Goal: Information Seeking & Learning: Learn about a topic

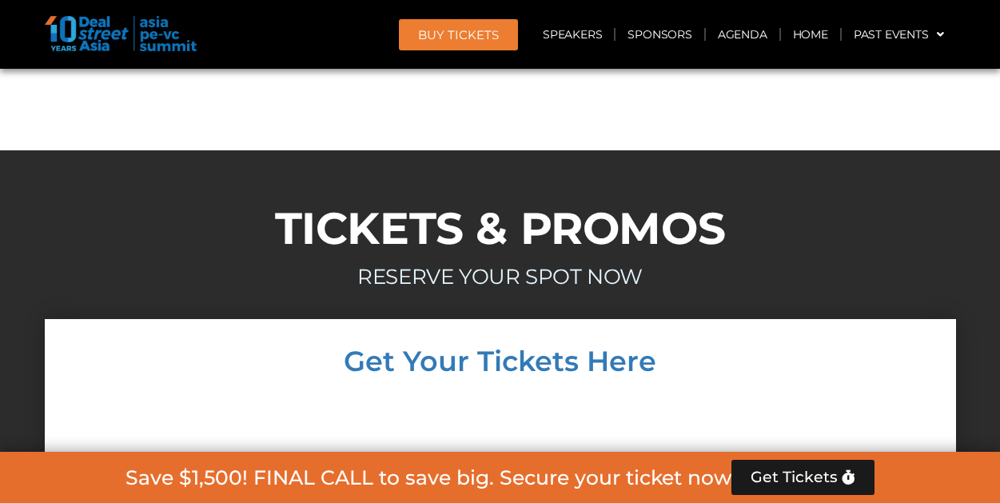
scroll to position [13684, 0]
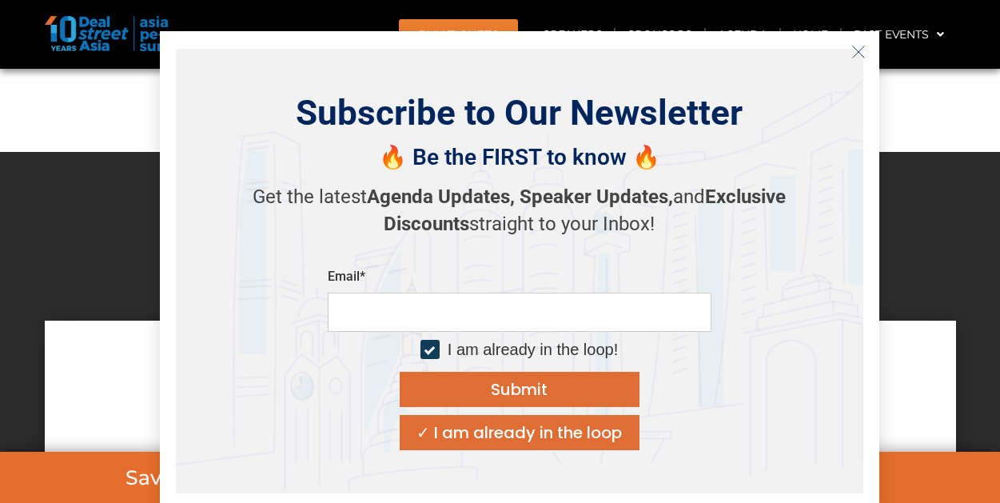
click at [861, 53] on icon "Close" at bounding box center [858, 52] width 14 height 14
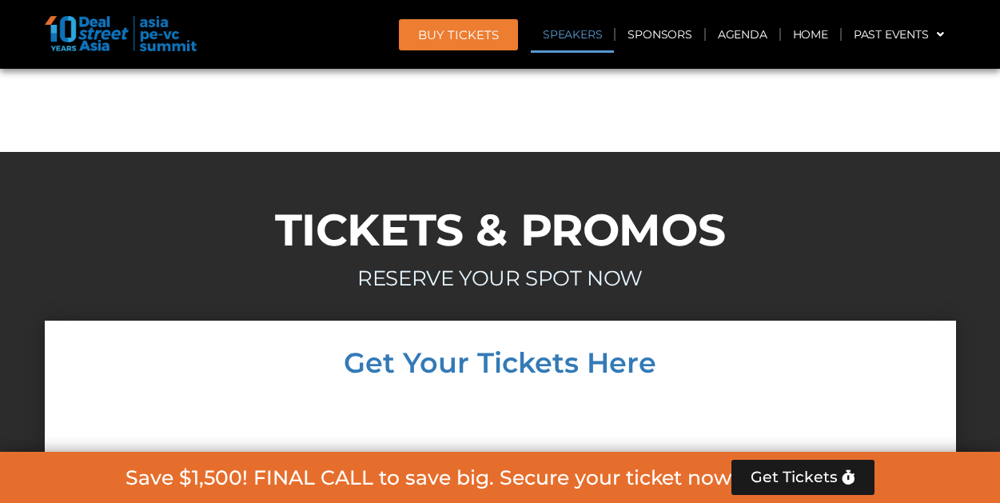
click at [578, 35] on link "Speakers" at bounding box center [572, 34] width 83 height 37
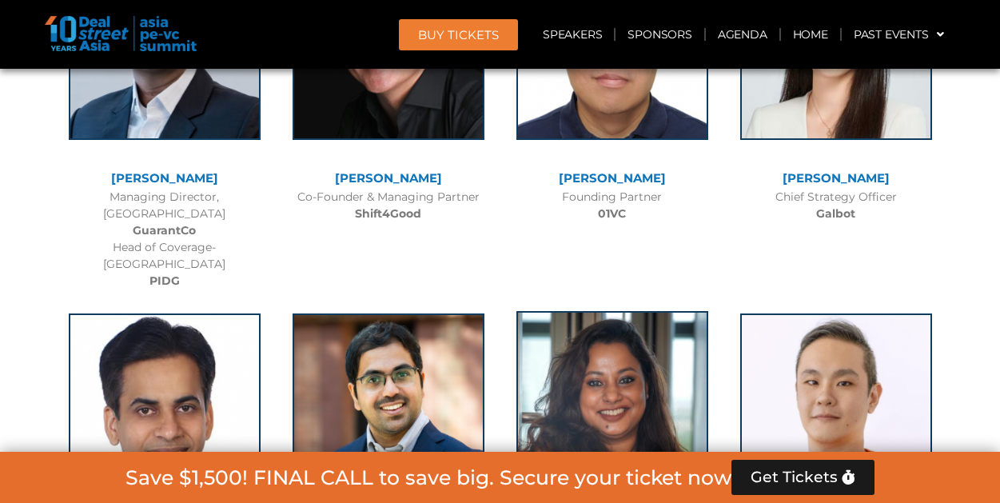
scroll to position [9179, 0]
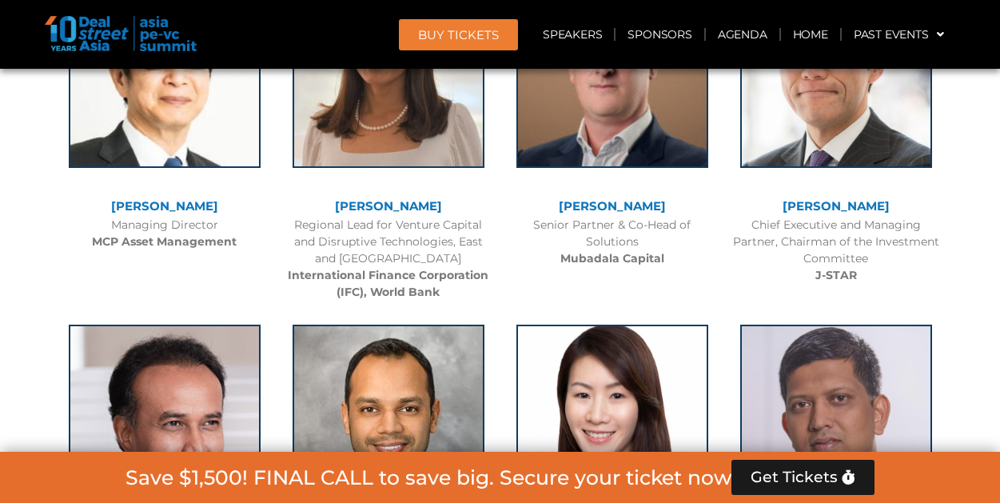
scroll to position [2229, 0]
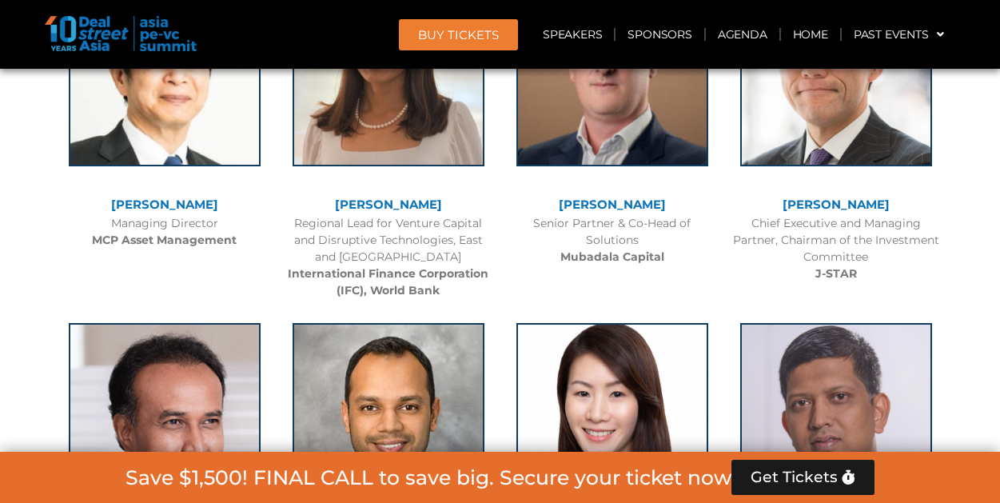
drag, startPoint x: 673, startPoint y: 197, endPoint x: 563, endPoint y: 198, distance: 110.3
click at [563, 198] on div "[PERSON_NAME]" at bounding box center [612, 205] width 208 height 14
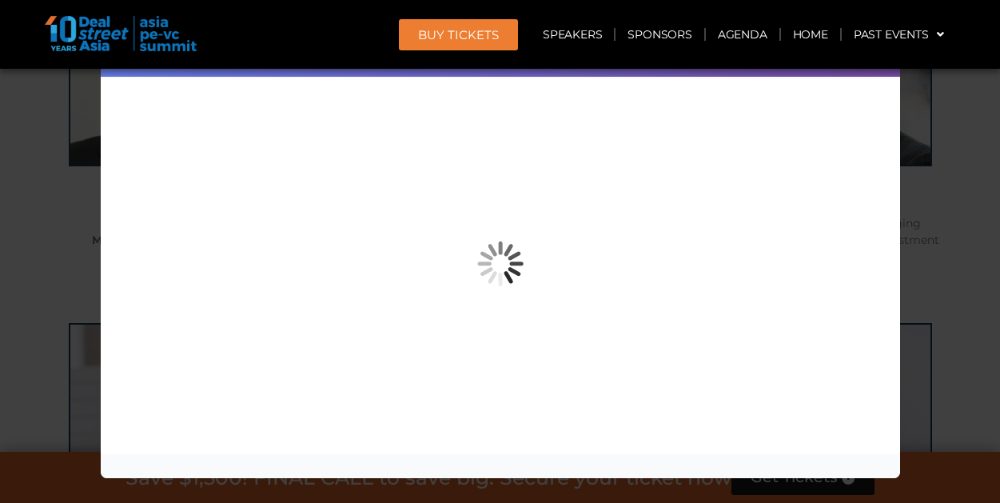
copy link "[PERSON_NAME]"
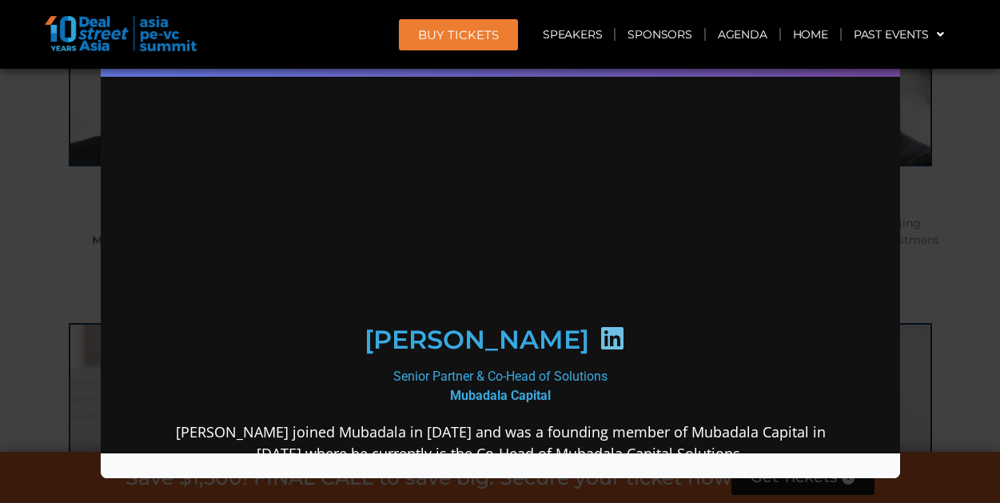
scroll to position [0, 0]
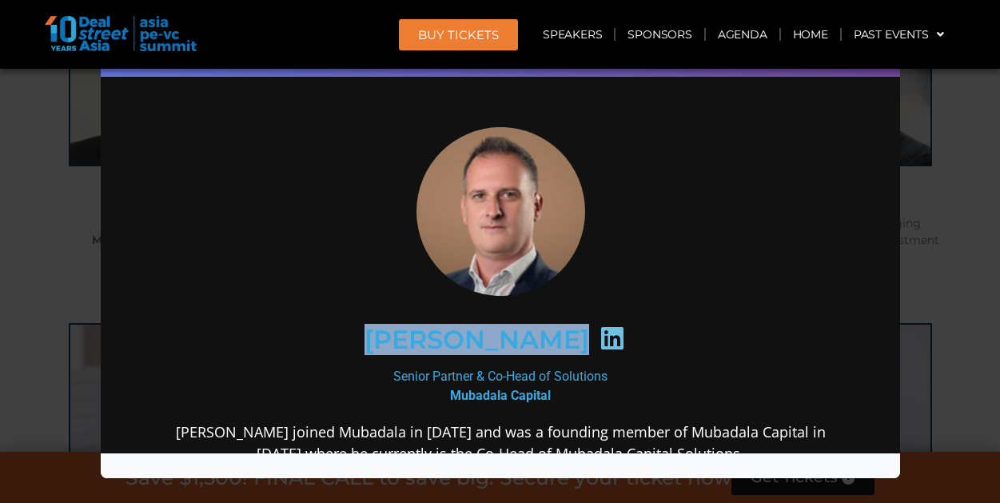
drag, startPoint x: 362, startPoint y: 347, endPoint x: 592, endPoint y: 348, distance: 230.1
click at [592, 348] on div "[PERSON_NAME]" at bounding box center [500, 339] width 622 height 82
copy div "[PERSON_NAME]"
click at [136, 148] on div "[PERSON_NAME] Senior Partner & Co-Head of Solutions Mubadala Capital [PERSON_NA…" at bounding box center [499, 493] width 767 height 809
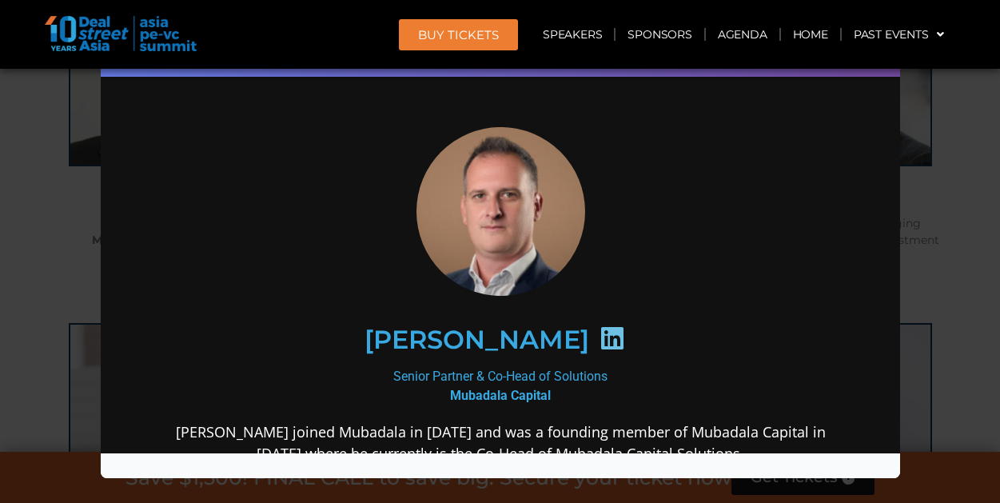
click at [80, 175] on div "Speaker Profile ×" at bounding box center [500, 251] width 1000 height 503
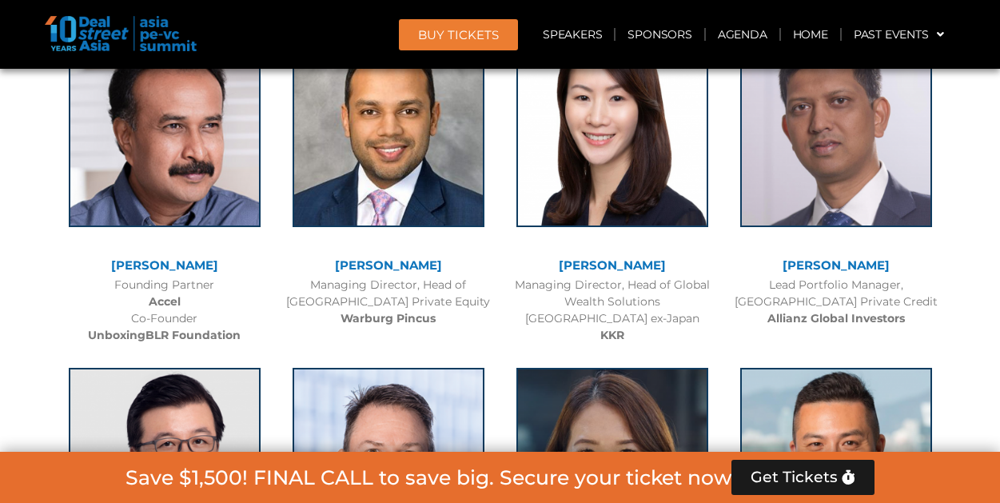
scroll to position [2527, 0]
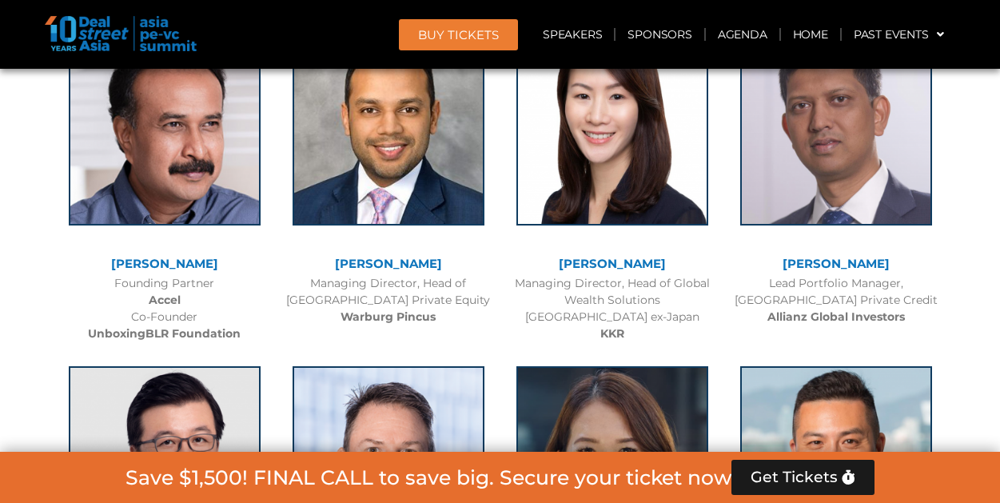
drag, startPoint x: 473, startPoint y: 257, endPoint x: 338, endPoint y: 256, distance: 135.0
click at [338, 257] on div "[PERSON_NAME]" at bounding box center [388, 264] width 208 height 14
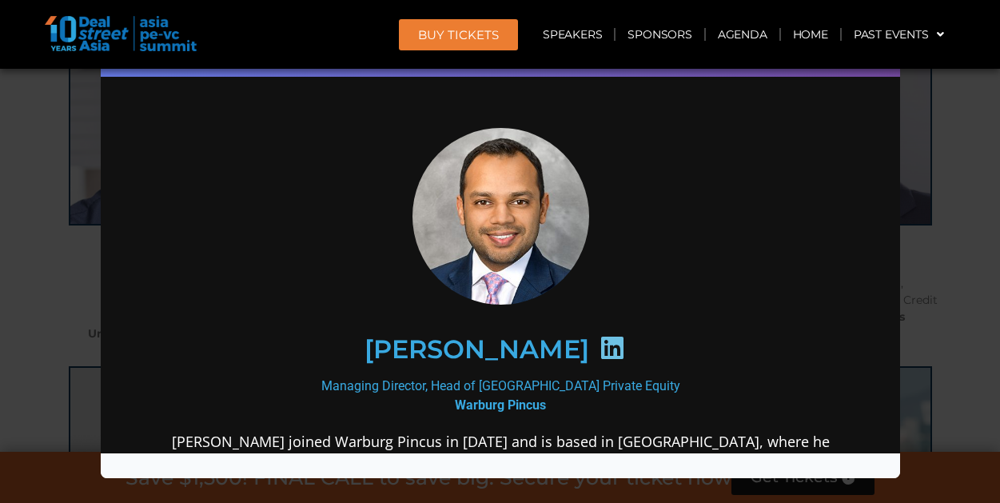
scroll to position [0, 0]
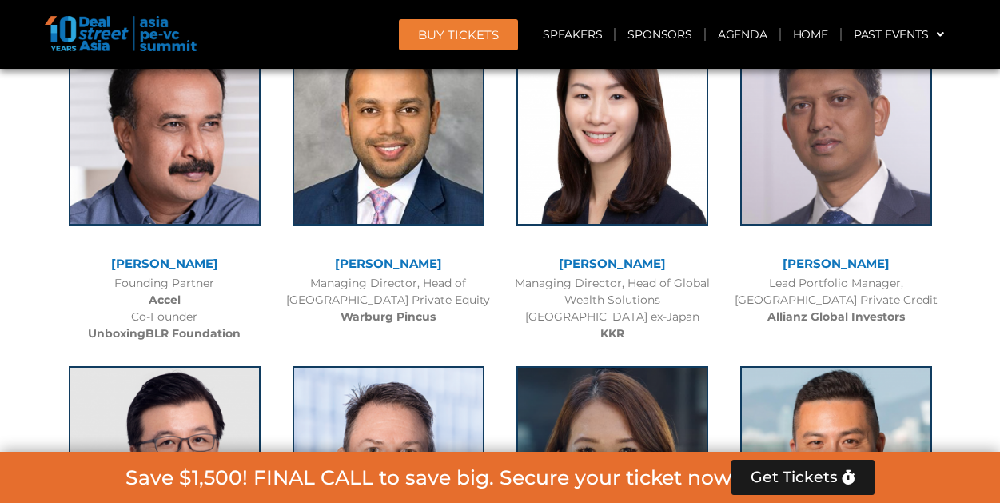
copy link "[PERSON_NAME]"
click at [503, 174] on div "[PERSON_NAME] Managing Director, Head of Global Wealth Solutions Asia Pacific e…" at bounding box center [612, 180] width 224 height 340
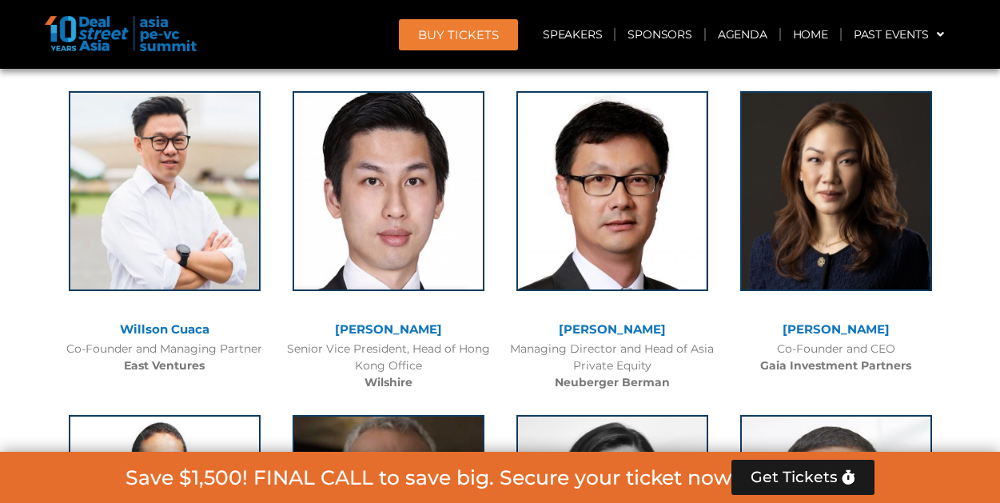
scroll to position [3789, 0]
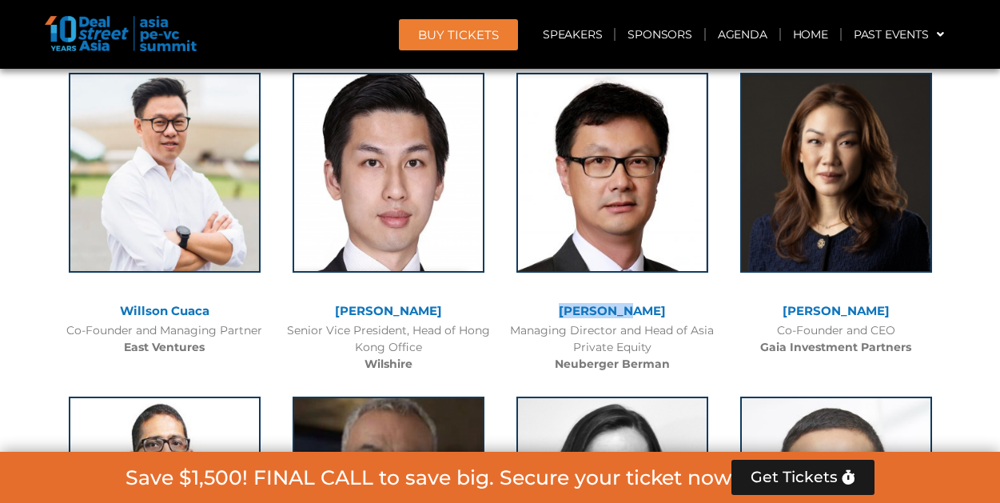
drag, startPoint x: 673, startPoint y: 305, endPoint x: 583, endPoint y: 312, distance: 90.5
click at [583, 312] on div "[PERSON_NAME]" at bounding box center [612, 311] width 208 height 14
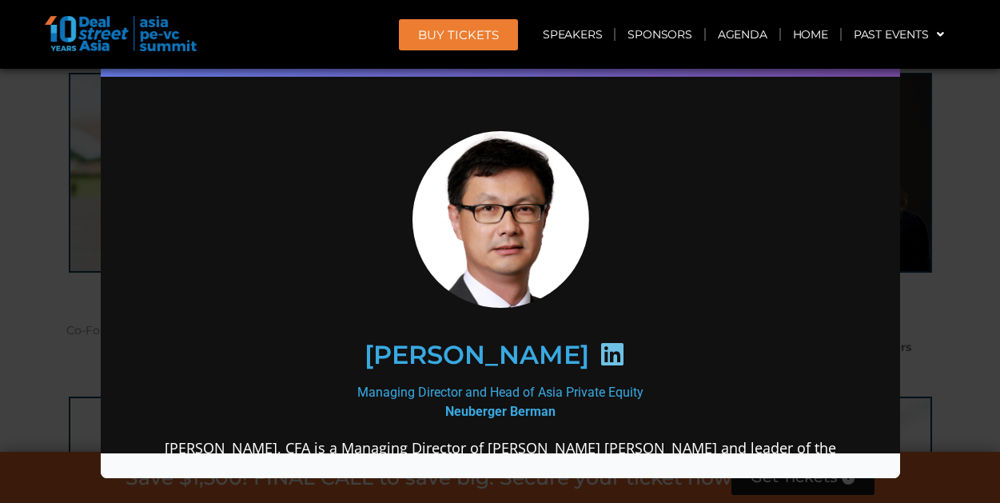
scroll to position [0, 0]
drag, startPoint x: 408, startPoint y: 352, endPoint x: 539, endPoint y: 354, distance: 131.1
click at [539, 354] on h2 "[PERSON_NAME]" at bounding box center [476, 355] width 225 height 26
copy h2 "[PERSON_NAME]"
click at [598, 354] on icon at bounding box center [611, 354] width 26 height 26
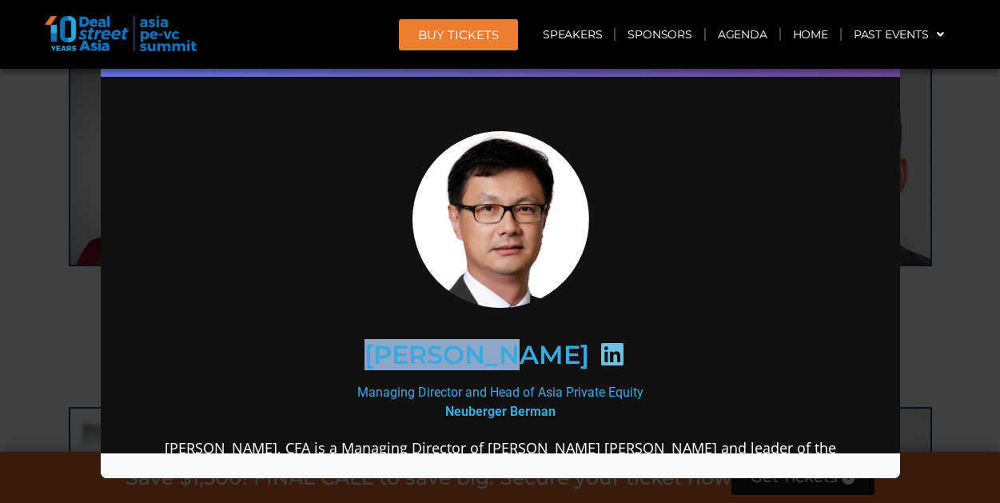
scroll to position [3126, 0]
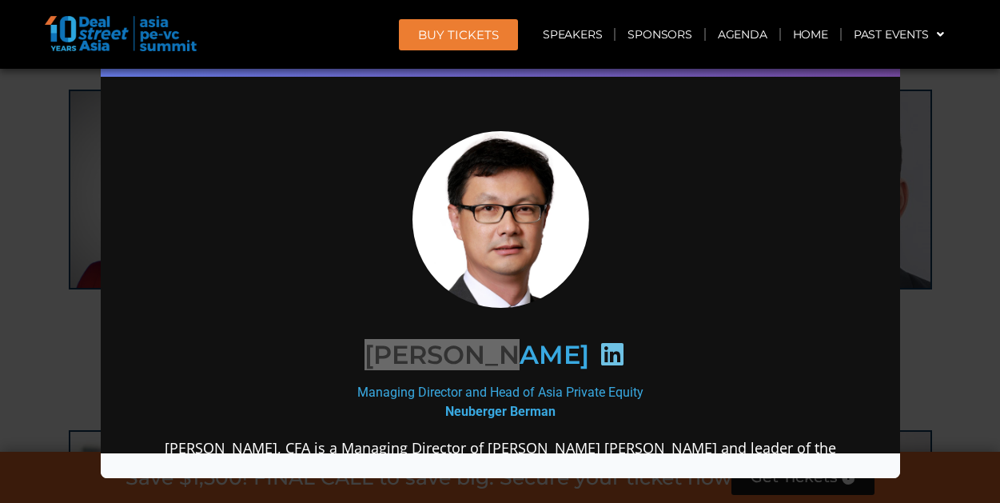
click at [30, 250] on div "Speaker Profile ×" at bounding box center [500, 251] width 1000 height 503
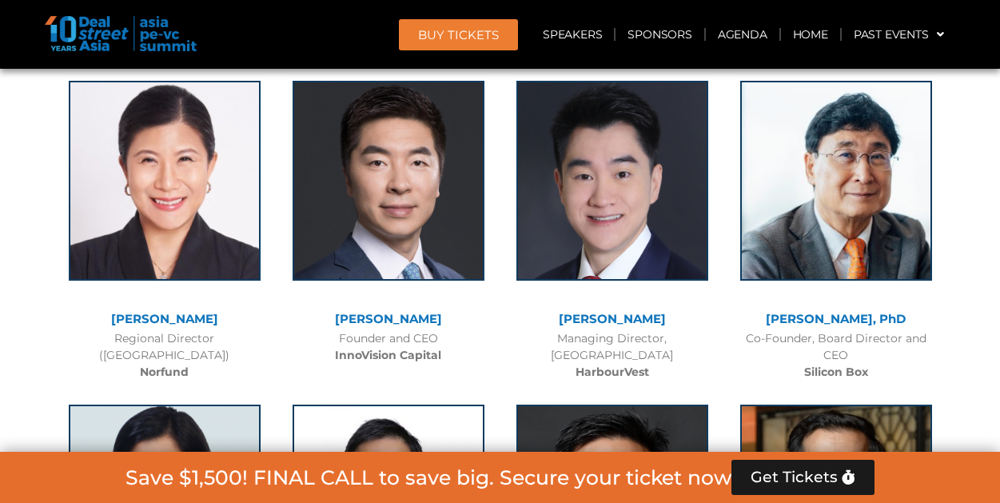
scroll to position [8049, 0]
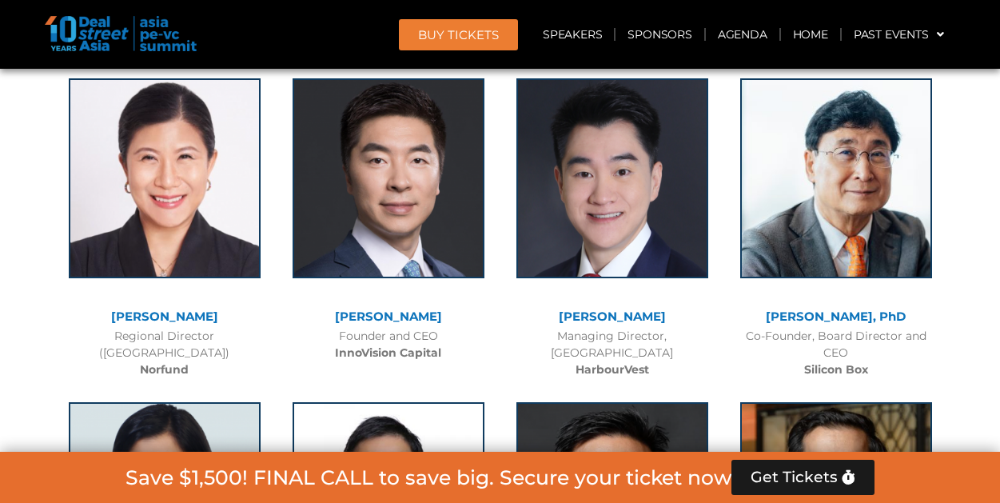
click at [263, 310] on div "[PERSON_NAME]" at bounding box center [165, 317] width 208 height 14
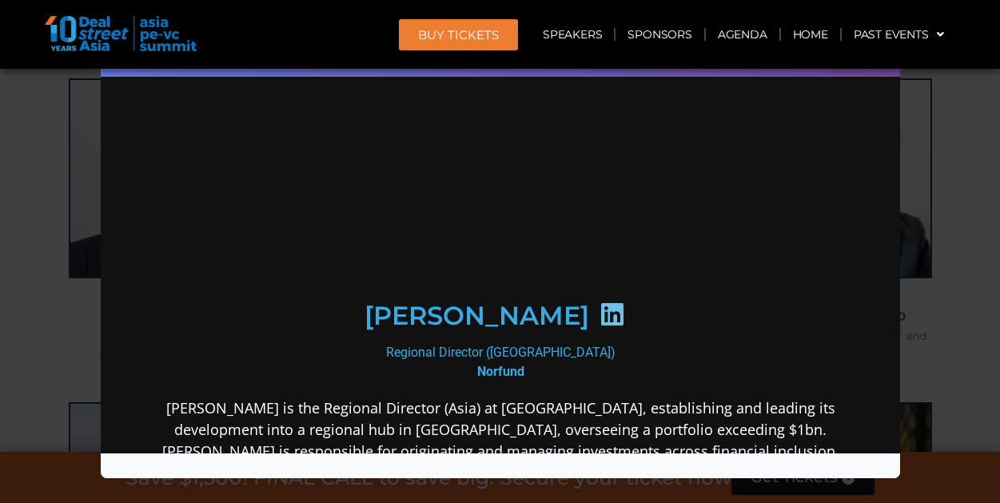
scroll to position [0, 0]
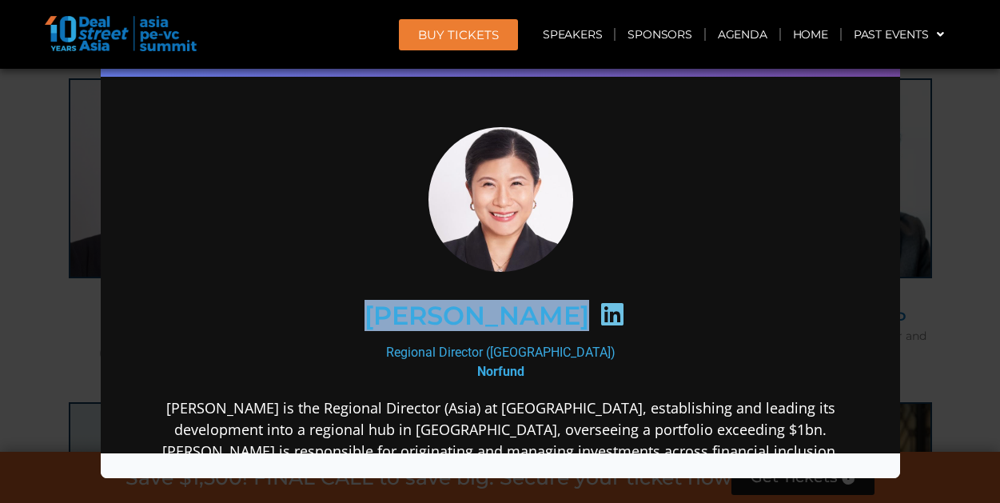
drag, startPoint x: 354, startPoint y: 314, endPoint x: 600, endPoint y: 317, distance: 246.1
click at [600, 317] on div "[PERSON_NAME]" at bounding box center [500, 315] width 622 height 82
copy div "[PERSON_NAME]"
click at [832, 177] on div at bounding box center [499, 199] width 690 height 145
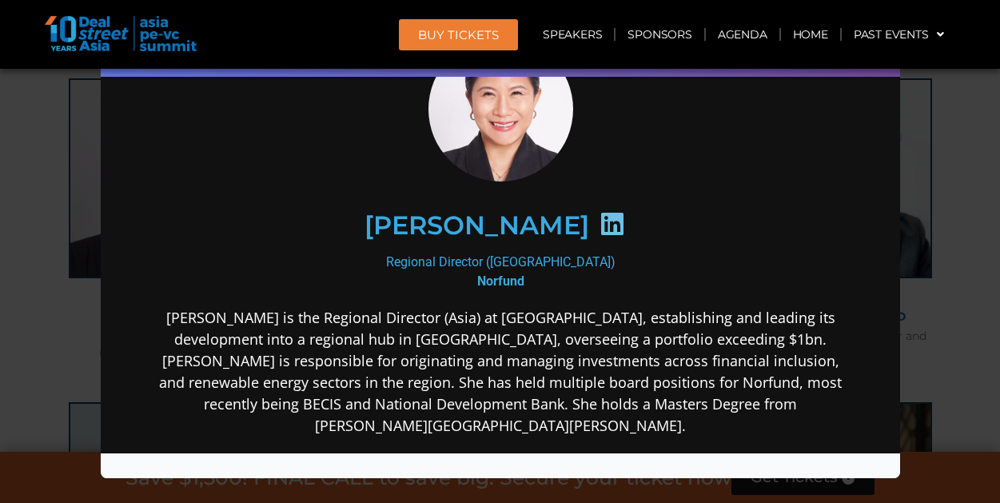
scroll to position [266, 0]
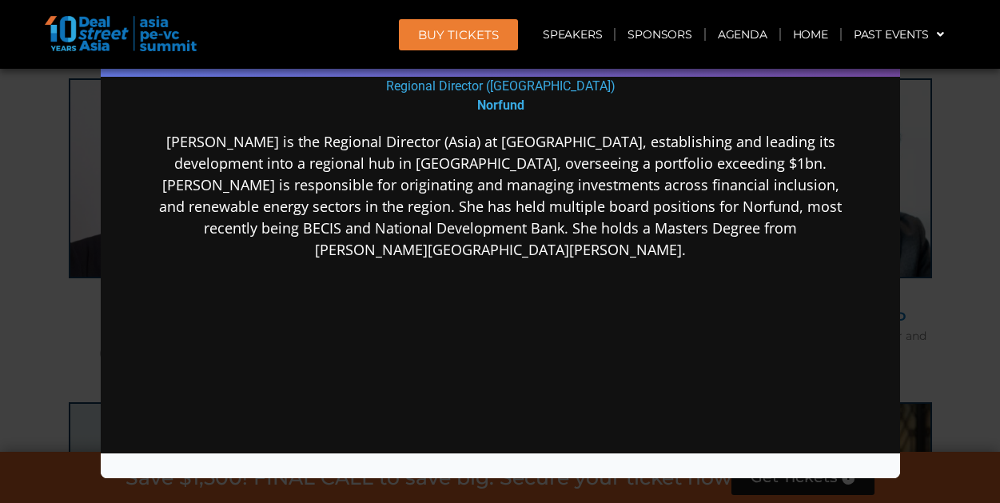
click at [64, 335] on div "Speaker Profile ×" at bounding box center [500, 251] width 1000 height 503
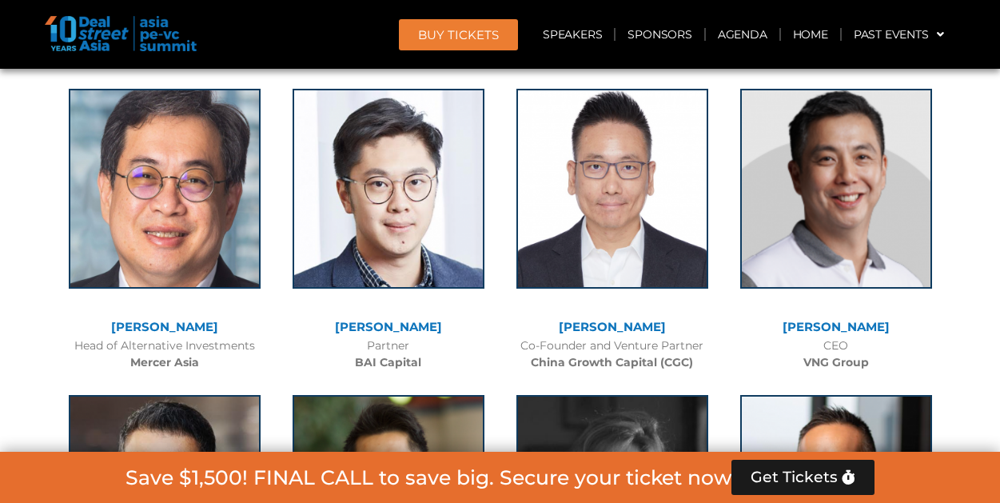
scroll to position [6068, 0]
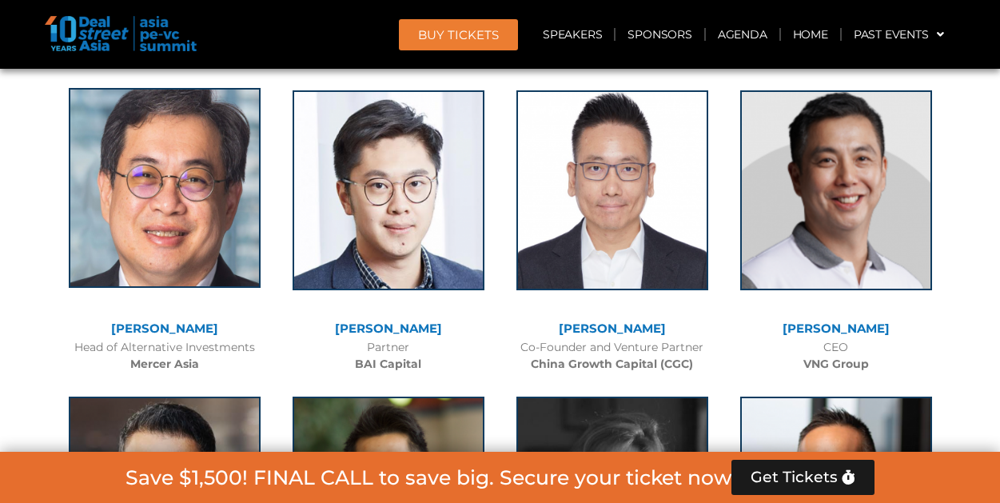
click at [217, 205] on img at bounding box center [165, 188] width 192 height 200
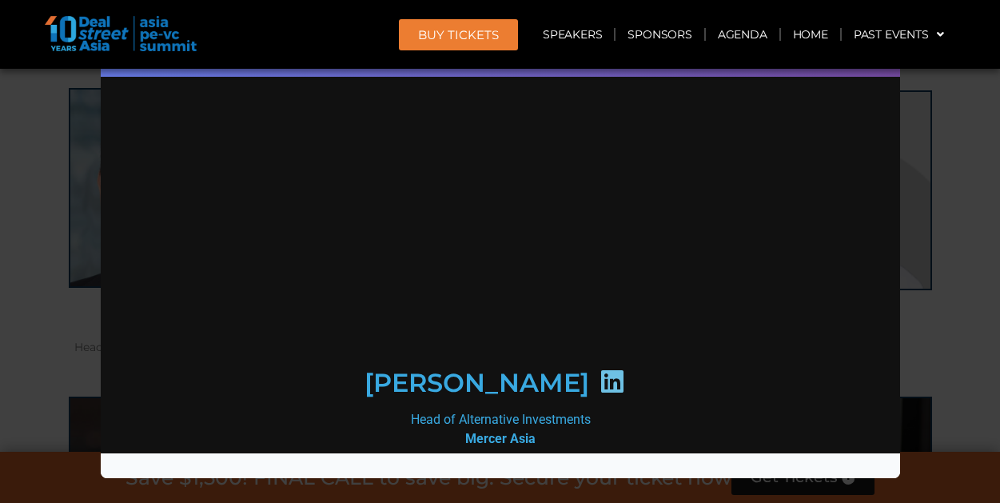
scroll to position [0, 0]
click at [598, 368] on icon at bounding box center [611, 381] width 26 height 26
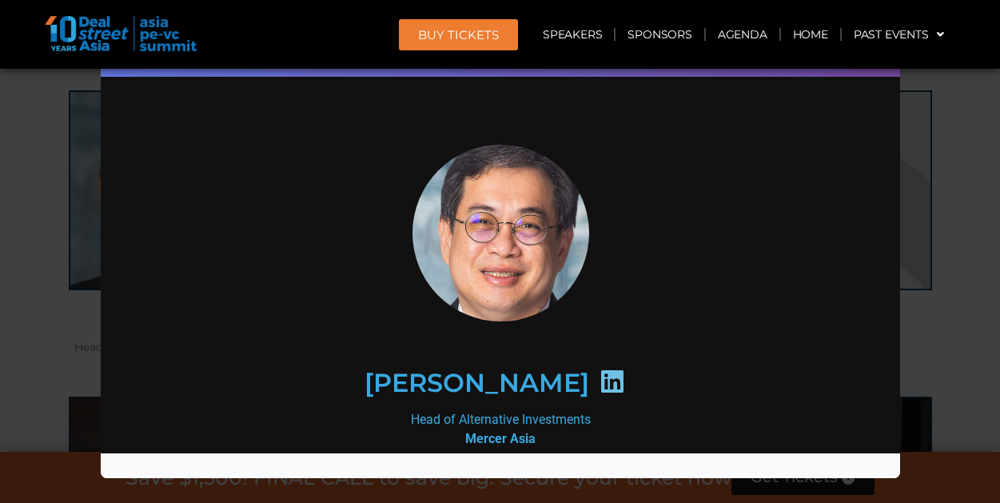
click at [37, 238] on div "Speaker Profile ×" at bounding box center [500, 251] width 1000 height 503
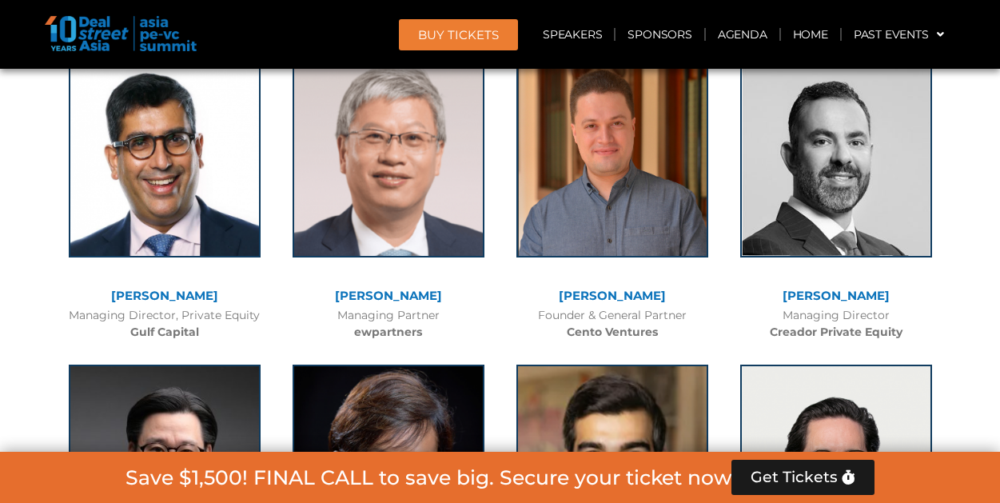
scroll to position [4457, 0]
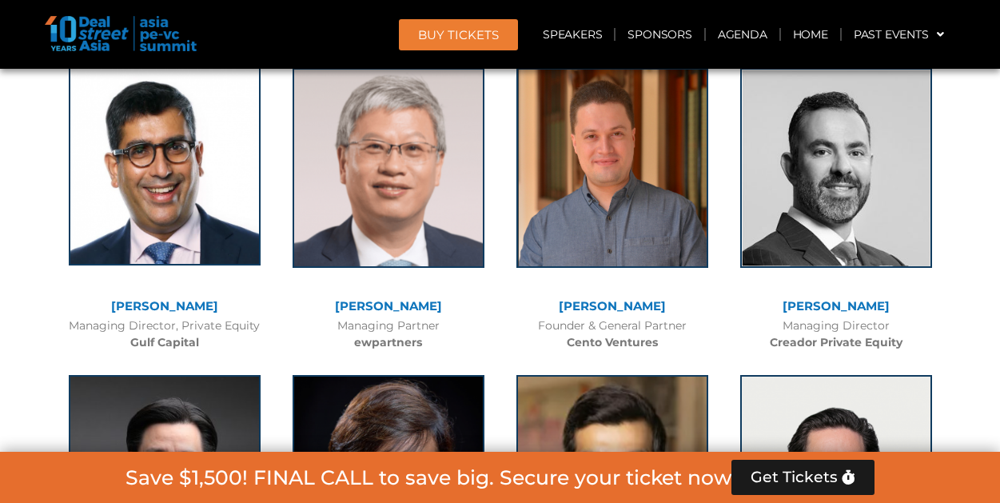
click at [206, 193] on img at bounding box center [165, 166] width 192 height 200
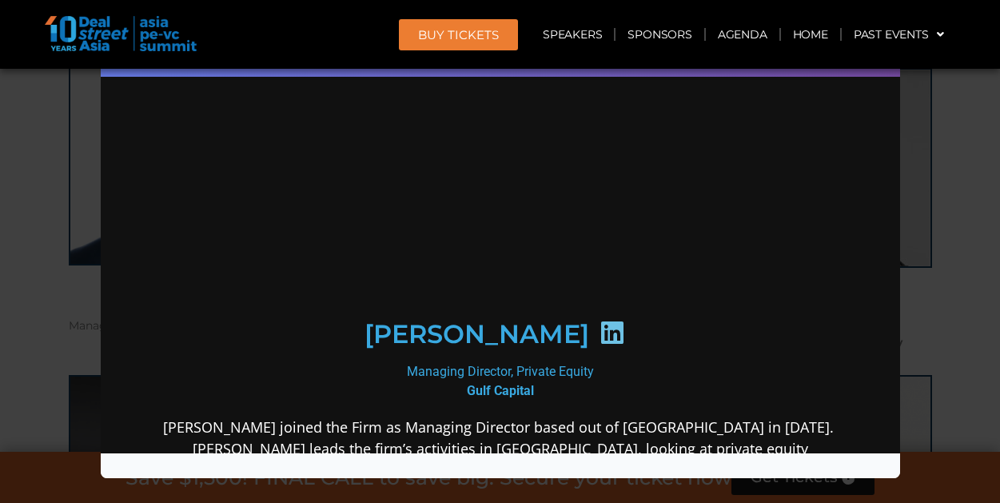
scroll to position [0, 0]
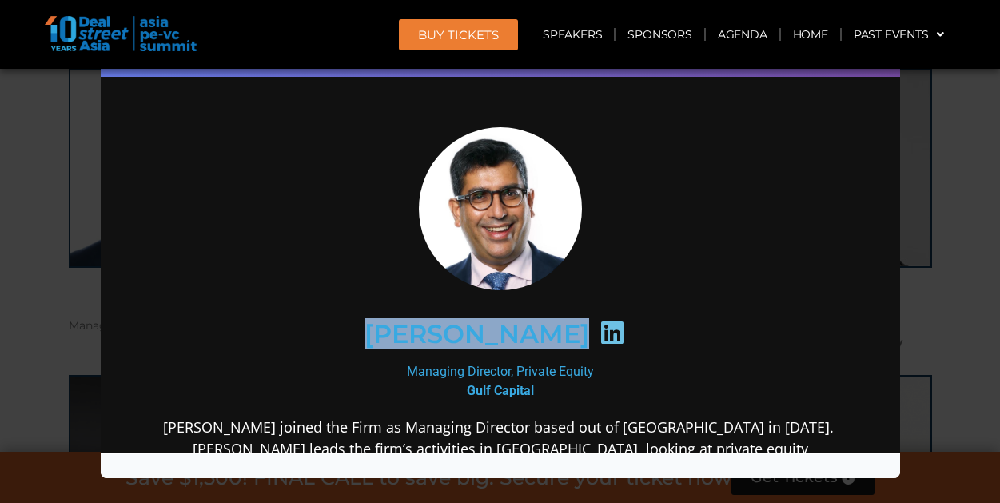
drag, startPoint x: 362, startPoint y: 329, endPoint x: 592, endPoint y: 334, distance: 230.2
click at [592, 334] on div "[PERSON_NAME]" at bounding box center [500, 333] width 622 height 82
copy div "[PERSON_NAME]"
